Goal: Information Seeking & Learning: Check status

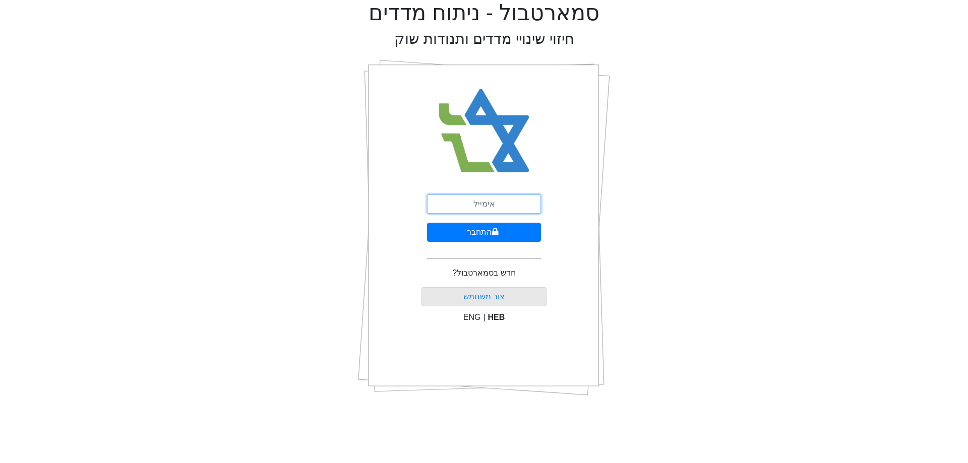
click at [486, 205] on input "email" at bounding box center [484, 204] width 114 height 19
type input "[PERSON_NAME][EMAIL_ADDRESS][DOMAIN_NAME]"
click at [512, 234] on button "התחבר" at bounding box center [484, 232] width 114 height 19
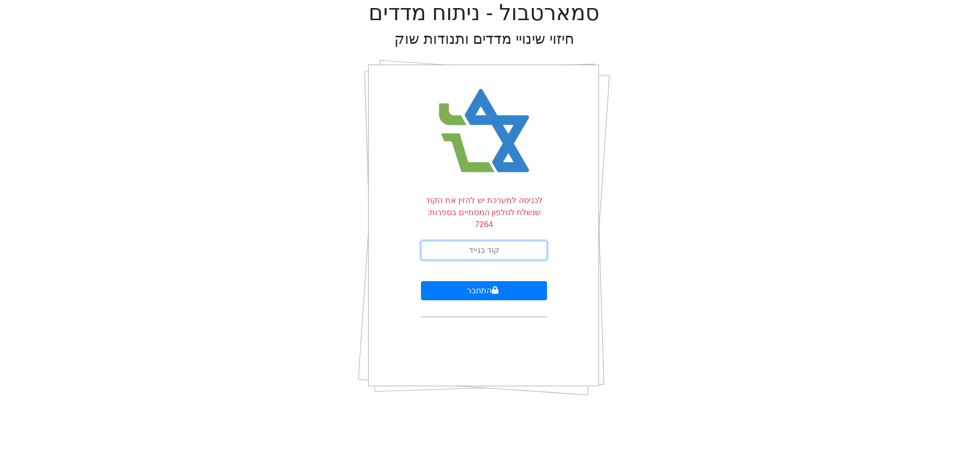
click at [527, 244] on input "text" at bounding box center [484, 250] width 126 height 19
click at [421, 281] on button "התחבר" at bounding box center [484, 290] width 126 height 19
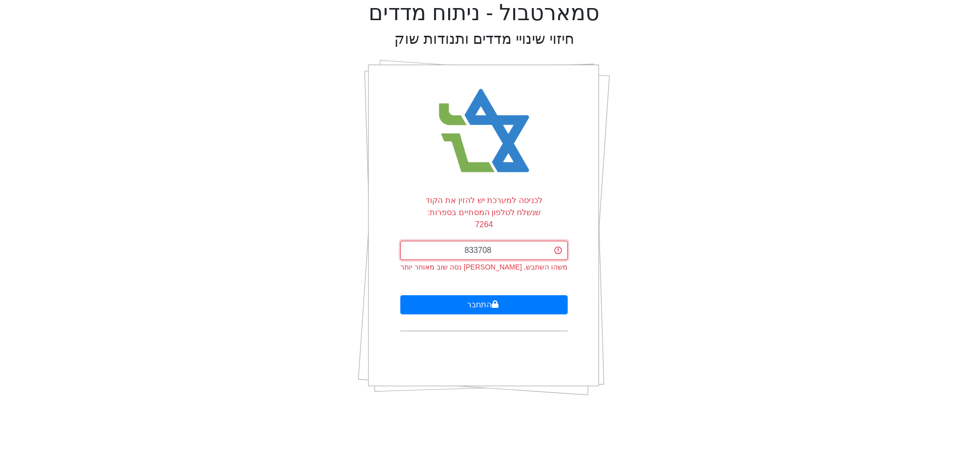
type input "833708"
click at [400, 295] on button "התחבר" at bounding box center [483, 304] width 167 height 19
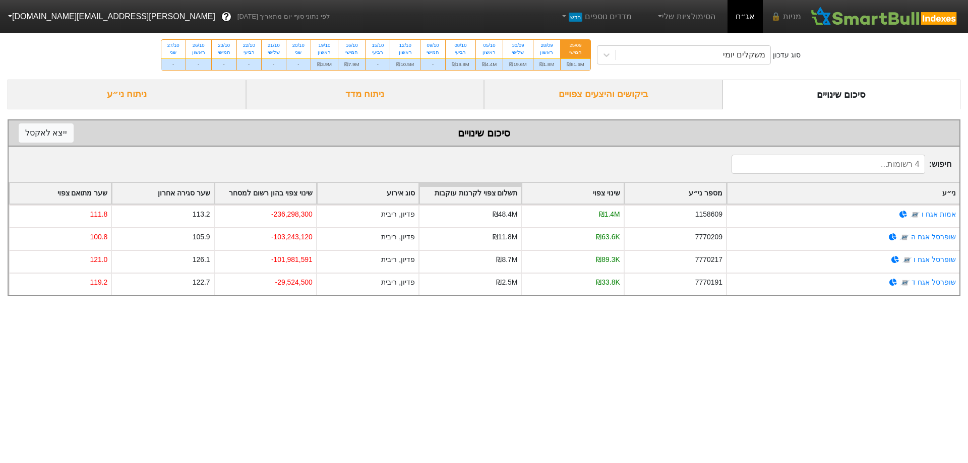
click at [661, 94] on div "ביקושים והיצעים צפויים" at bounding box center [603, 95] width 238 height 30
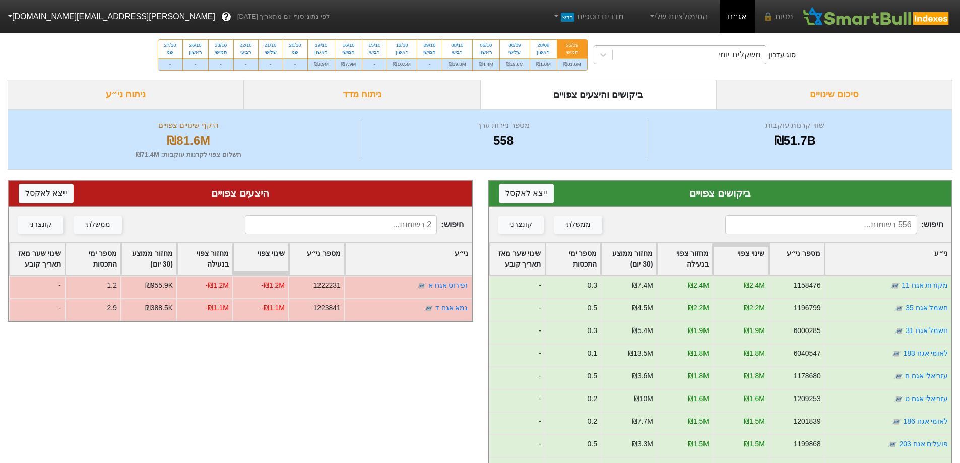
click at [736, 59] on div "משקלים יומי" at bounding box center [739, 55] width 42 height 12
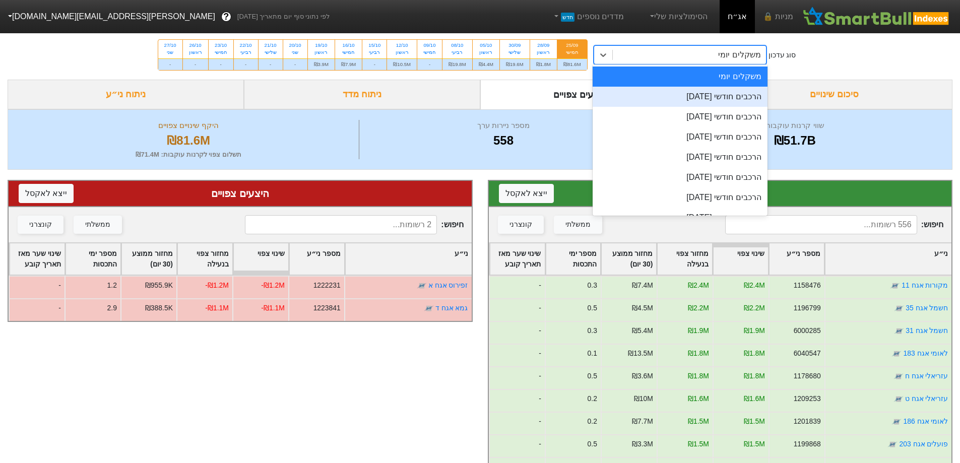
click at [739, 96] on div "הרכבים חודשי [DATE]" at bounding box center [680, 97] width 175 height 20
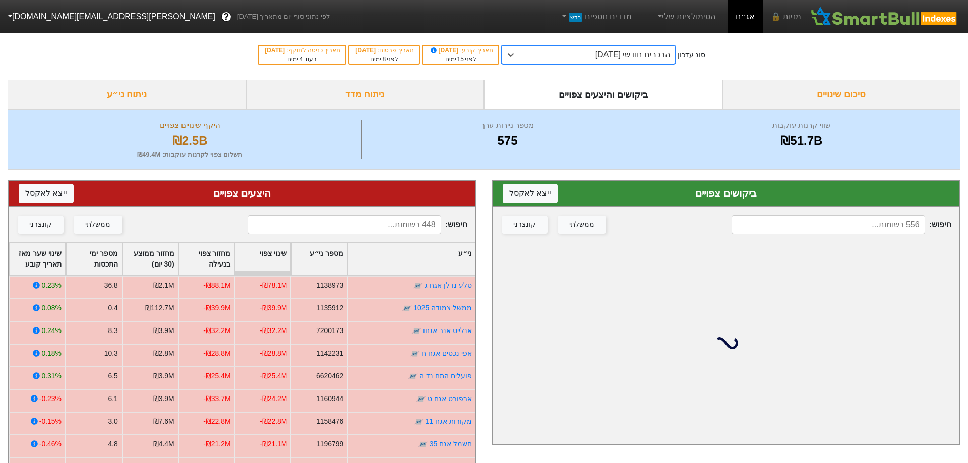
click at [669, 55] on div "הרכבים חודשי [DATE]" at bounding box center [632, 55] width 75 height 12
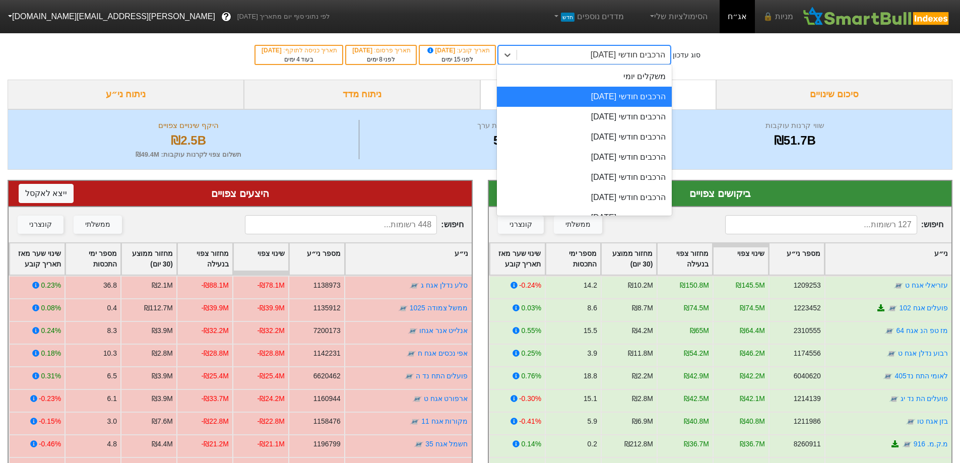
click at [781, 59] on div "סוג עדכון option הרכבים חודשי [DATE], selected. option הרכבים חודשי [DATE] focu…" at bounding box center [480, 54] width 960 height 49
